Goal: Transaction & Acquisition: Obtain resource

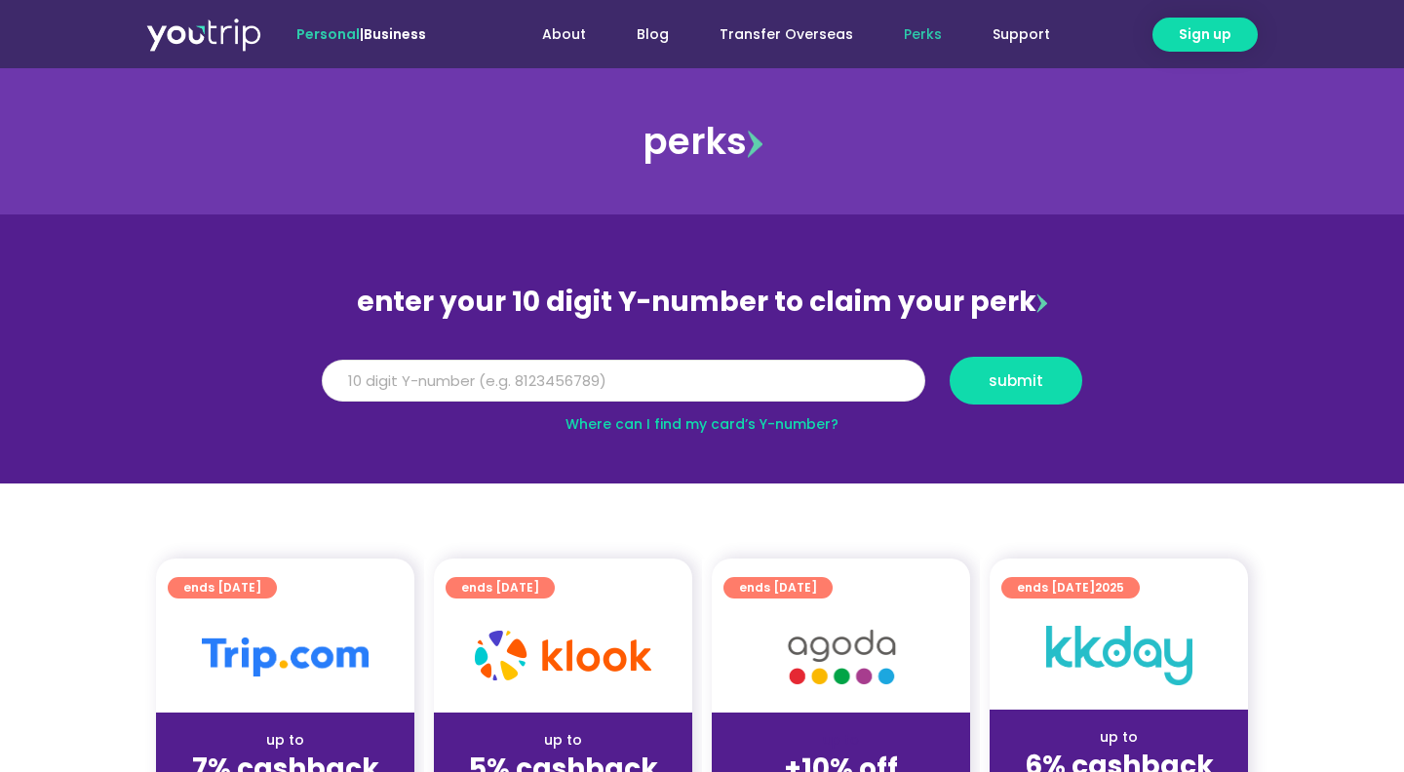
click at [489, 398] on input "Y Number" at bounding box center [624, 381] width 604 height 43
type input "8164976701"
click at [950, 357] on button "submit" at bounding box center [1016, 381] width 133 height 48
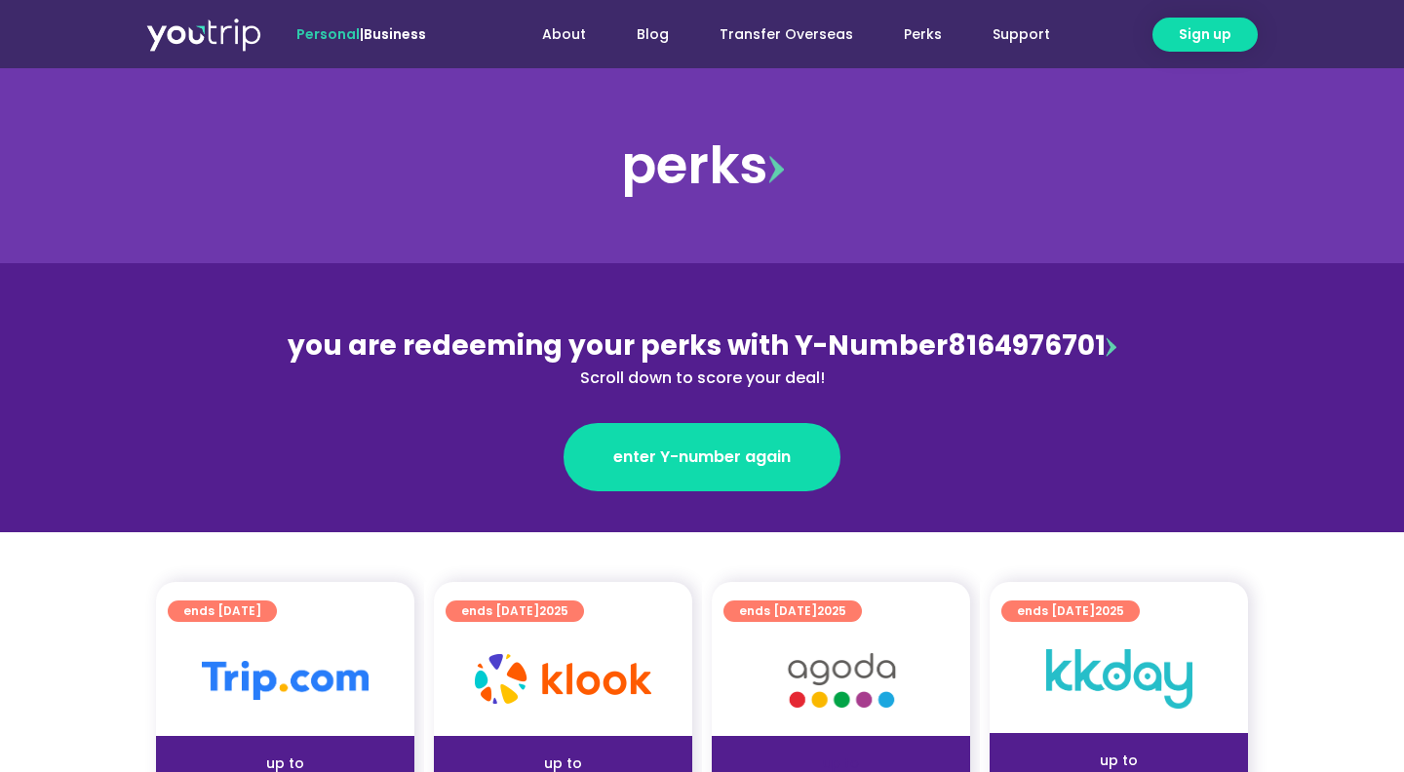
click at [974, 331] on div "you are redeeming your perks with Y-Number 8164976701 Scroll down to score your…" at bounding box center [702, 358] width 846 height 64
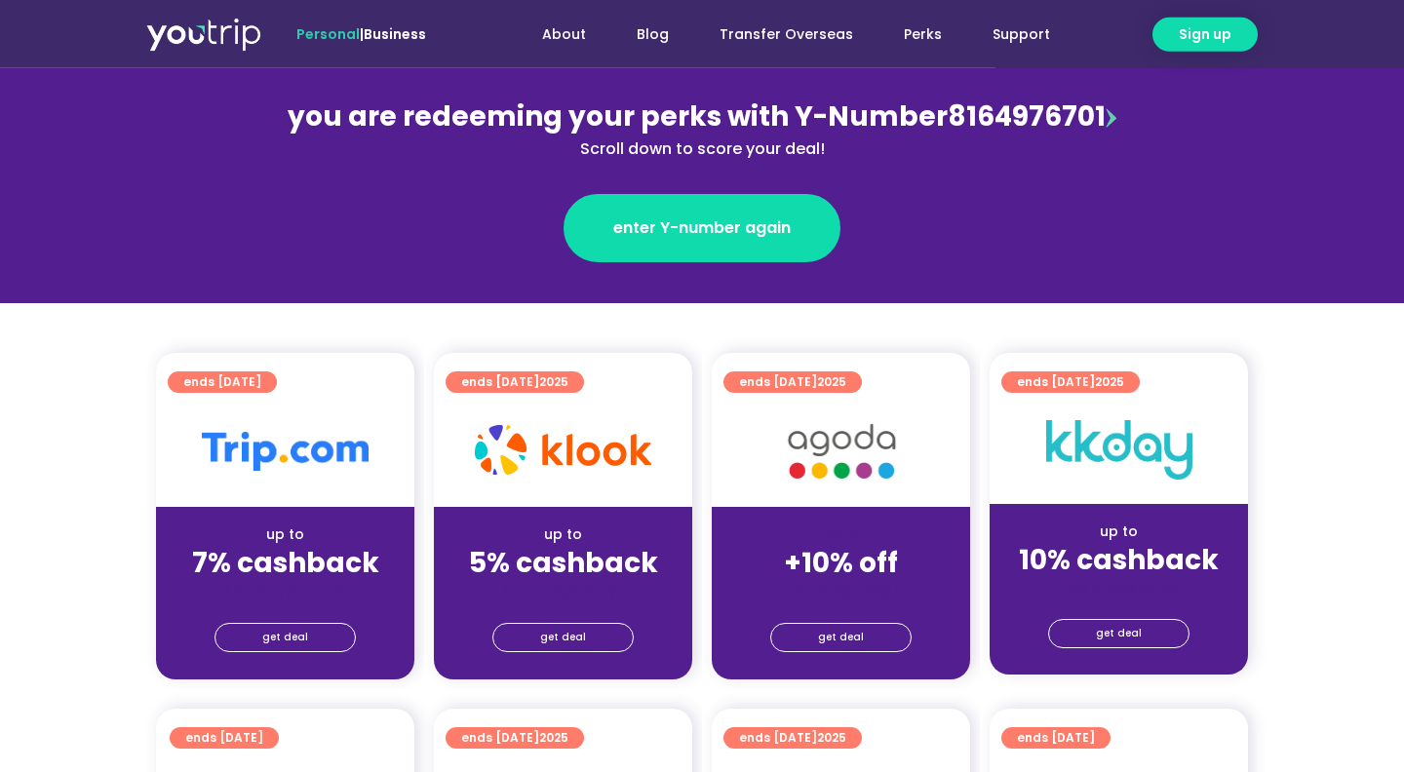
scroll to position [230, 0]
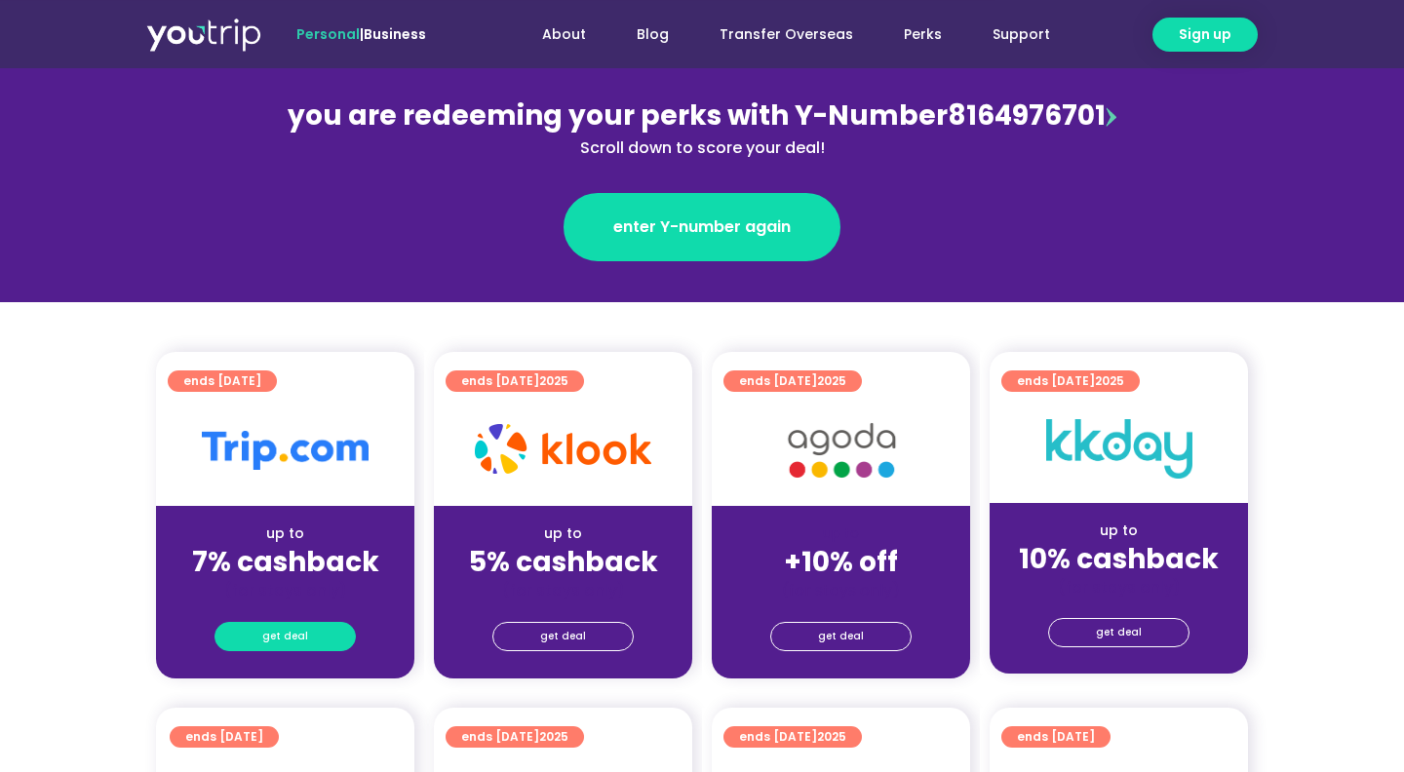
click at [285, 635] on span "get deal" at bounding box center [285, 636] width 46 height 27
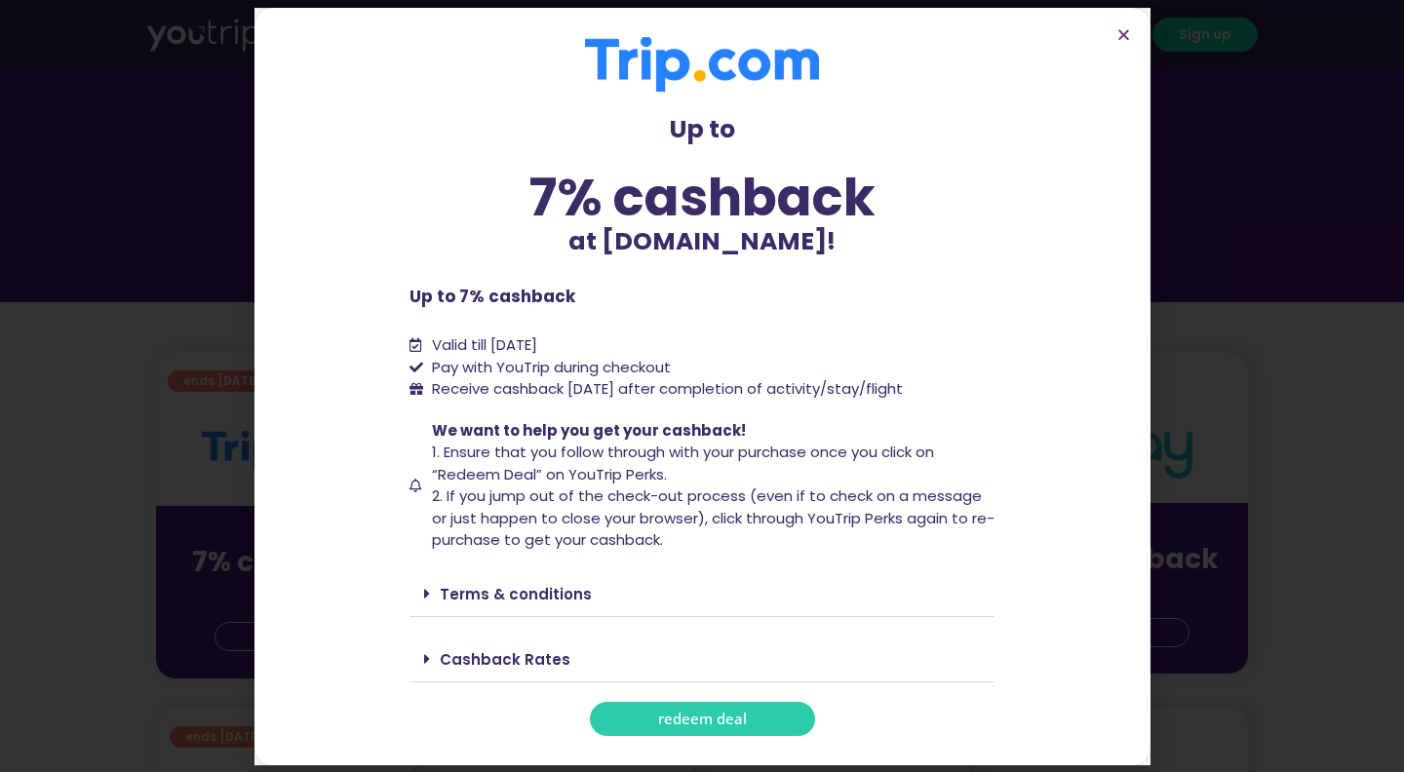
click at [661, 717] on span "redeem deal" at bounding box center [702, 719] width 89 height 15
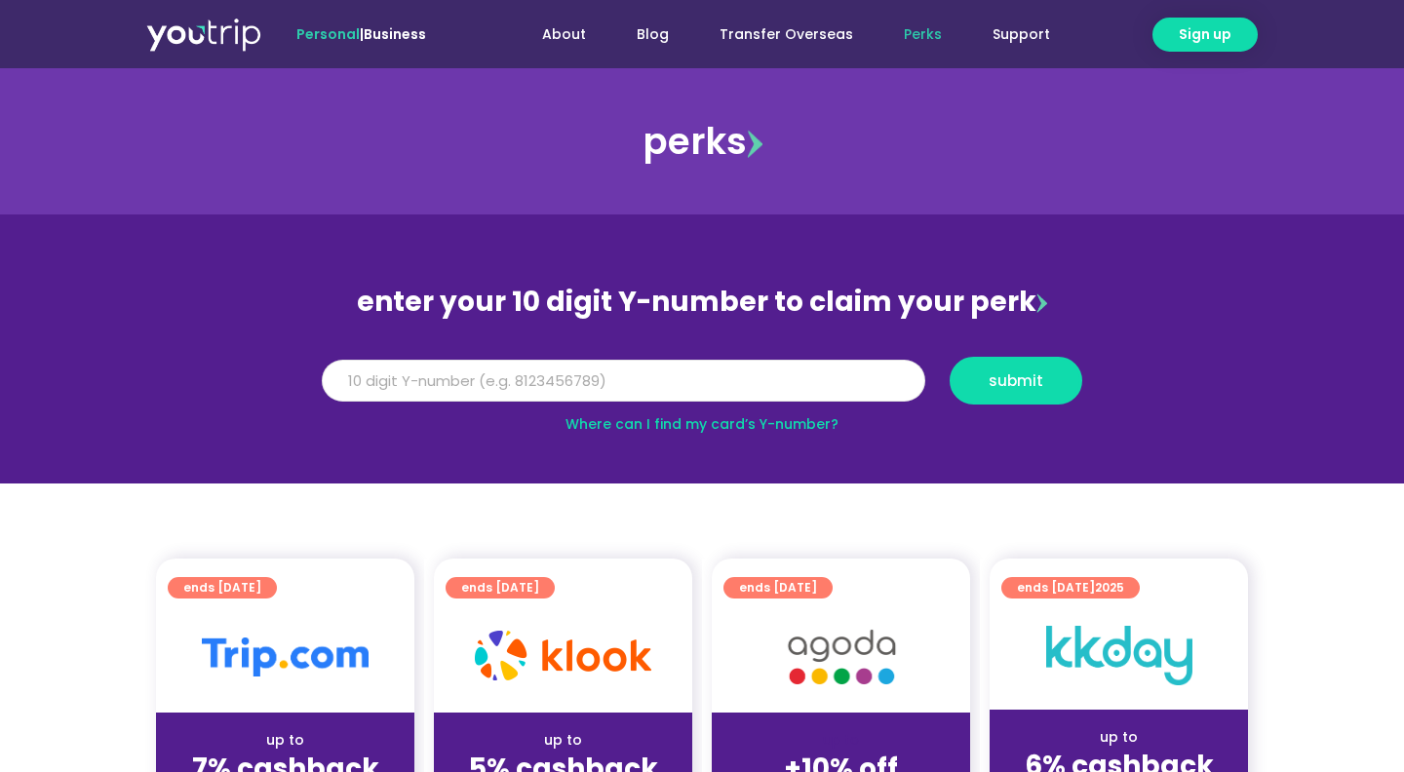
click at [646, 383] on input "Y Number" at bounding box center [624, 381] width 604 height 43
click at [521, 379] on input "Y Number" at bounding box center [624, 381] width 604 height 43
paste input "8164976701"
type input "8164976701"
click at [981, 378] on span "submit" at bounding box center [1015, 380] width 99 height 15
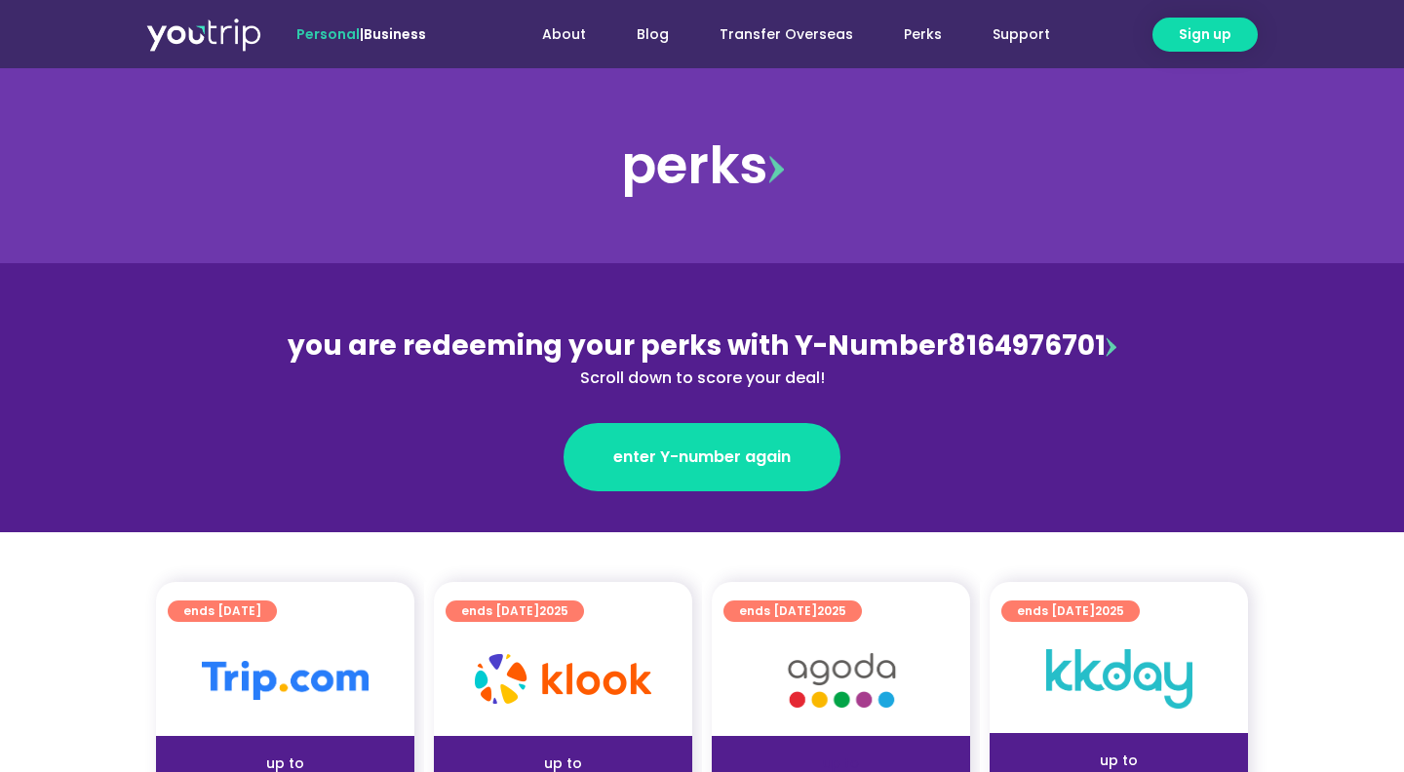
scroll to position [177, 1]
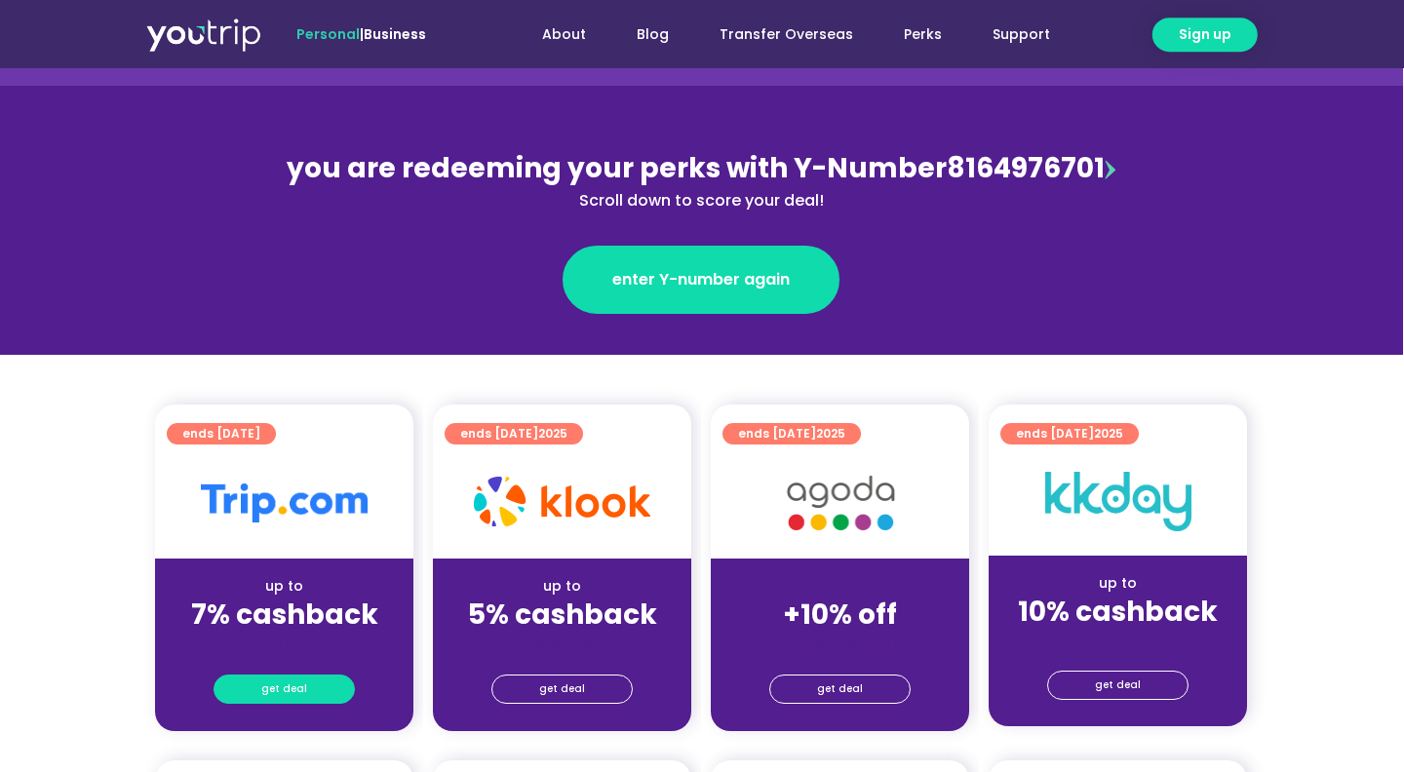
click at [314, 684] on link "get deal" at bounding box center [284, 689] width 141 height 29
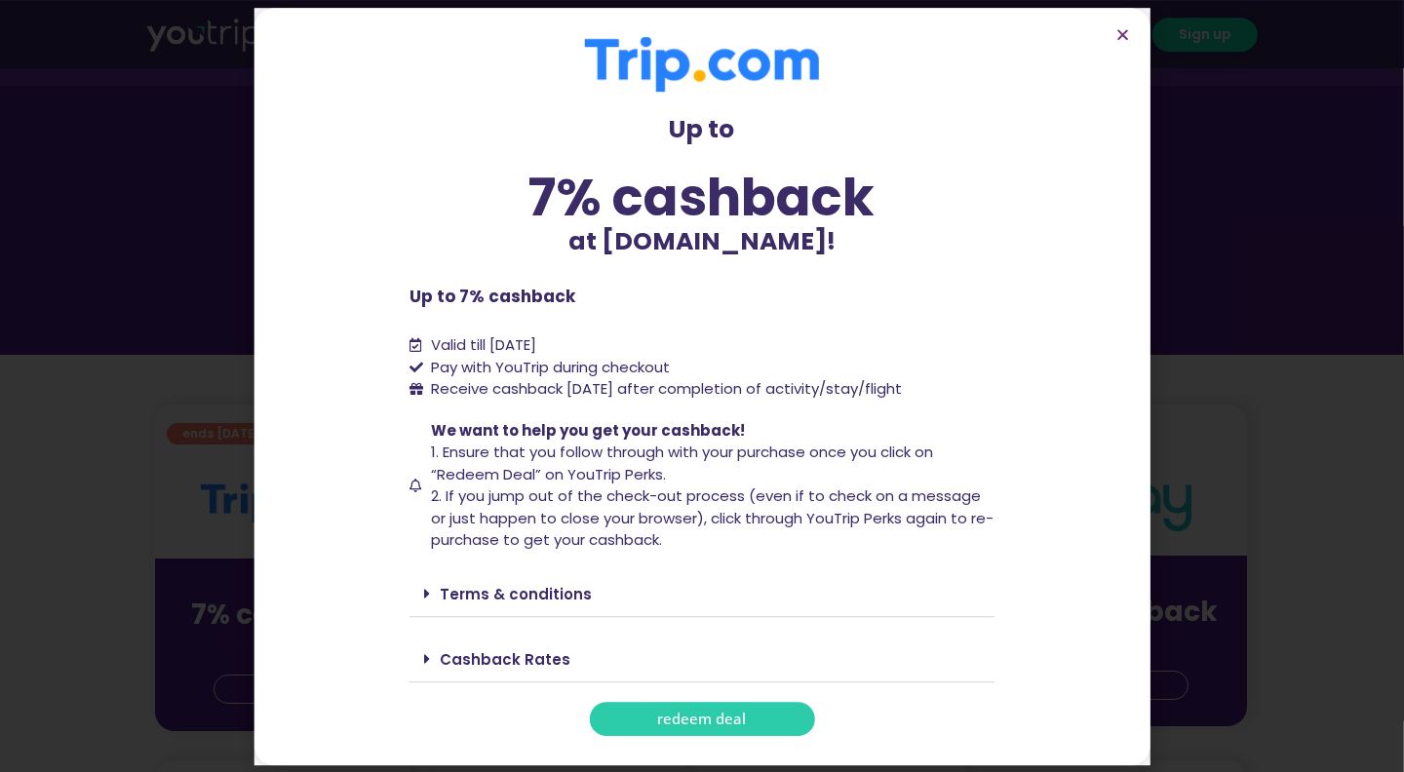
click at [689, 722] on span "redeem deal" at bounding box center [702, 719] width 89 height 15
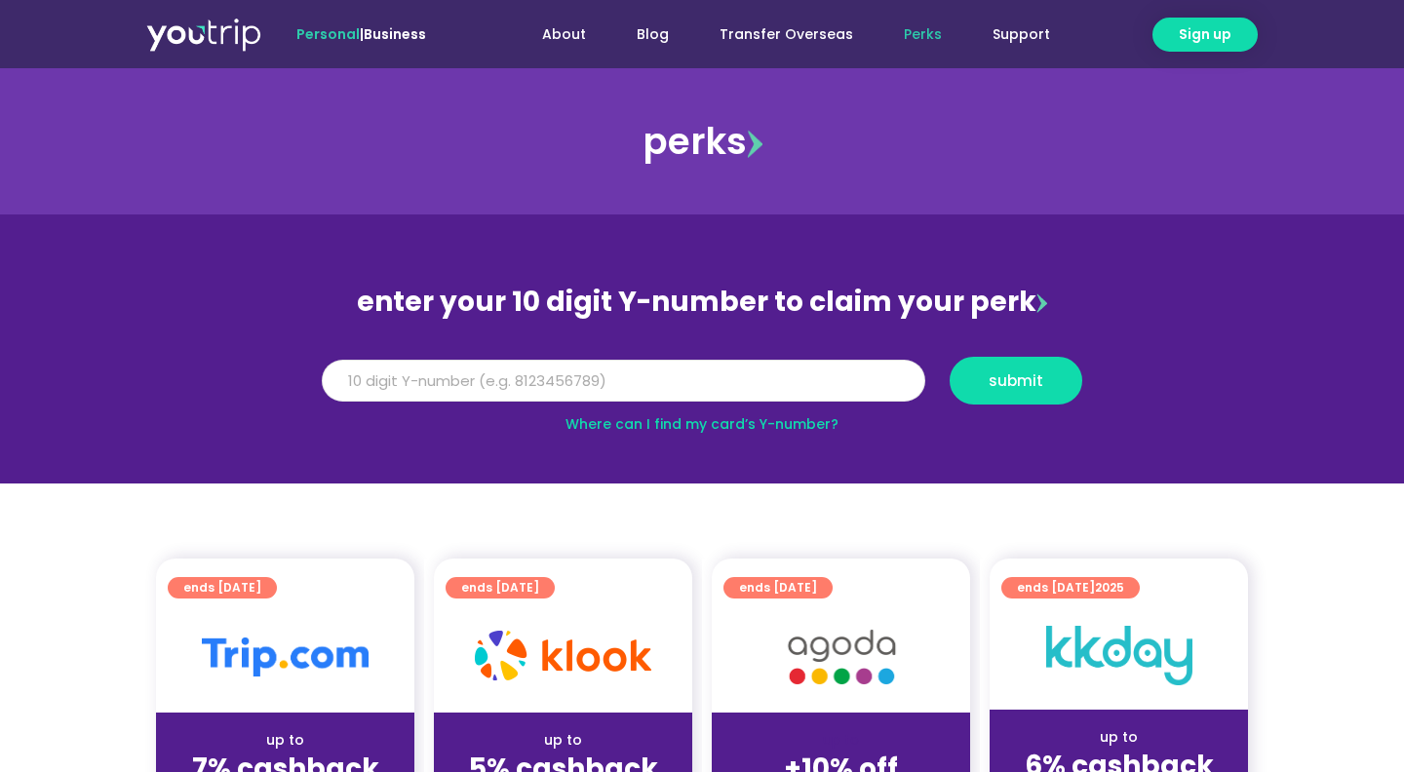
click at [442, 383] on input "Y Number" at bounding box center [624, 381] width 604 height 43
paste input "8164976701"
type input "8164976701"
click at [1019, 388] on span "submit" at bounding box center [1016, 380] width 55 height 15
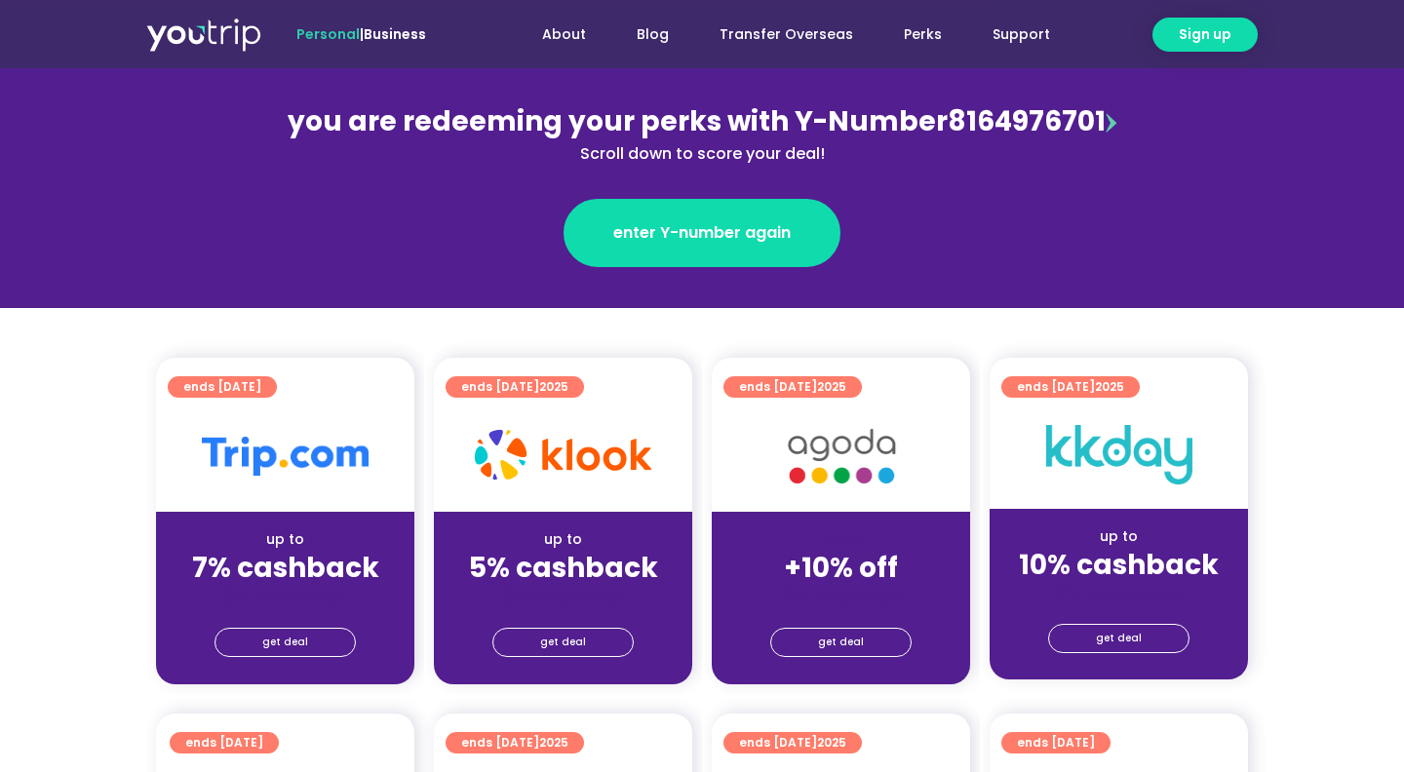
scroll to position [237, 0]
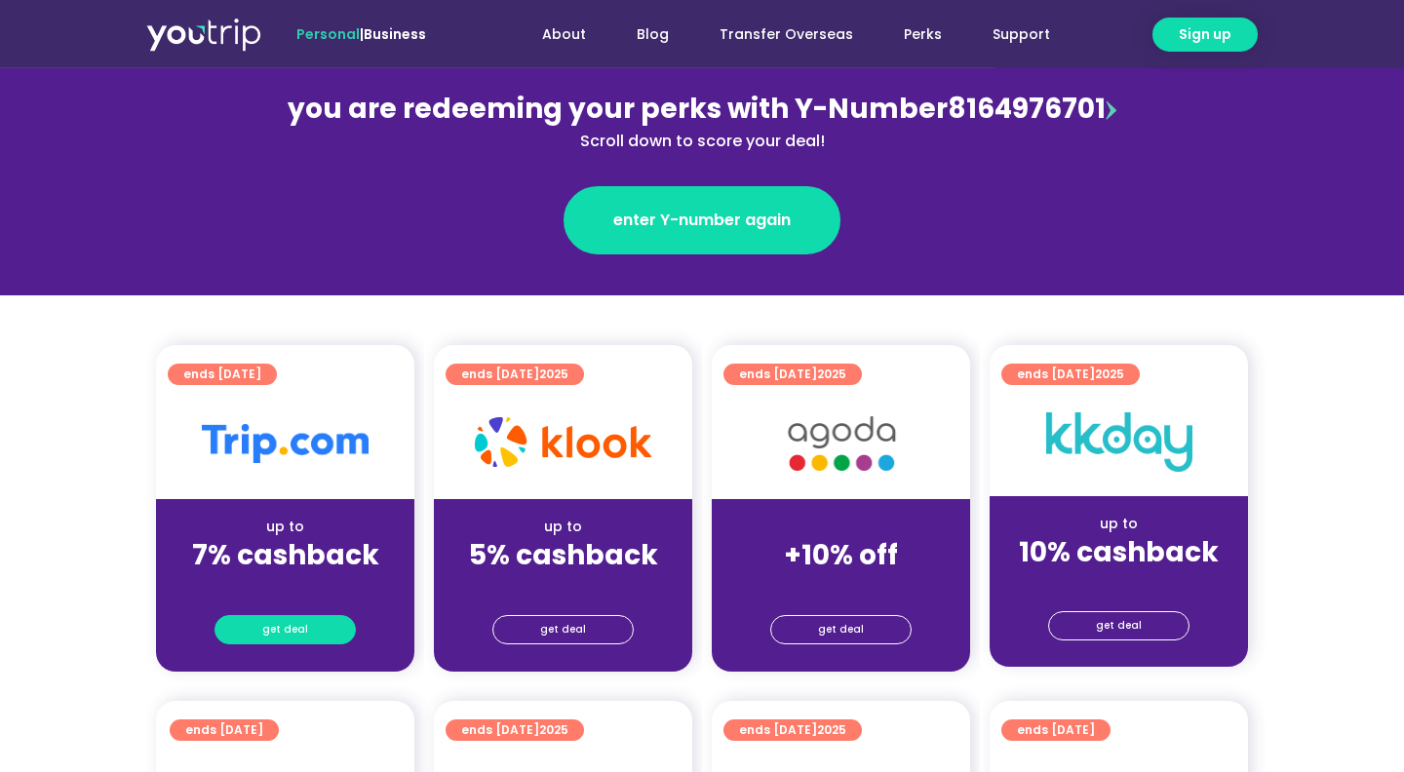
click at [288, 637] on span "get deal" at bounding box center [285, 629] width 46 height 27
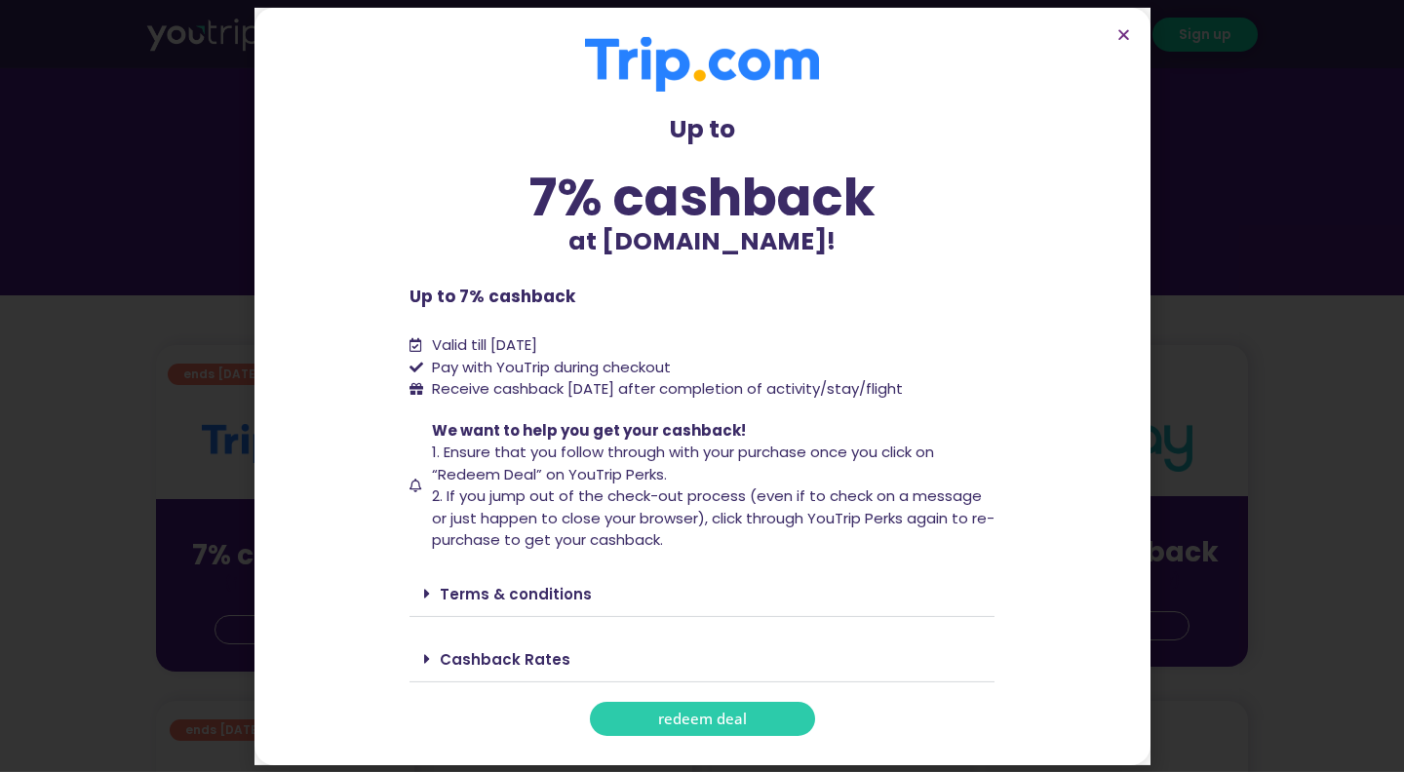
click at [649, 722] on link "redeem deal" at bounding box center [702, 719] width 225 height 34
